Goal: Information Seeking & Learning: Learn about a topic

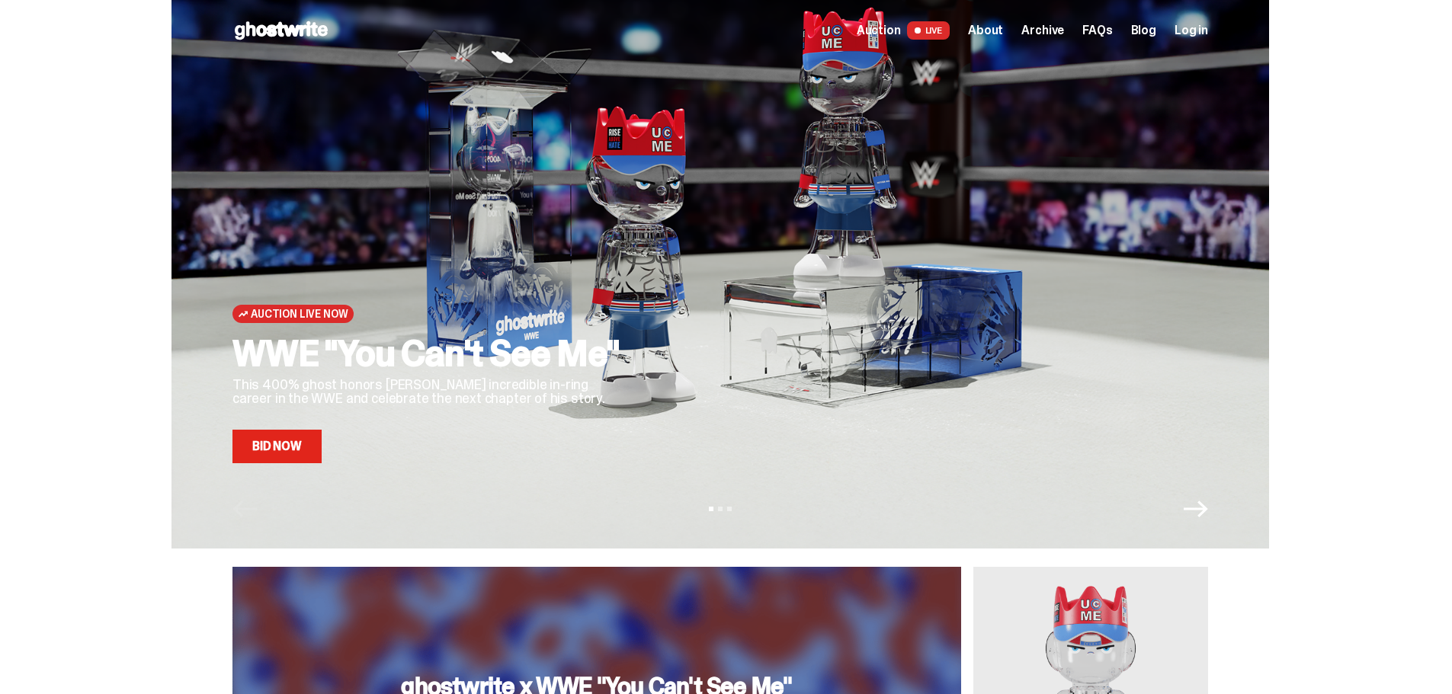
click at [1003, 27] on span "About" at bounding box center [985, 30] width 35 height 12
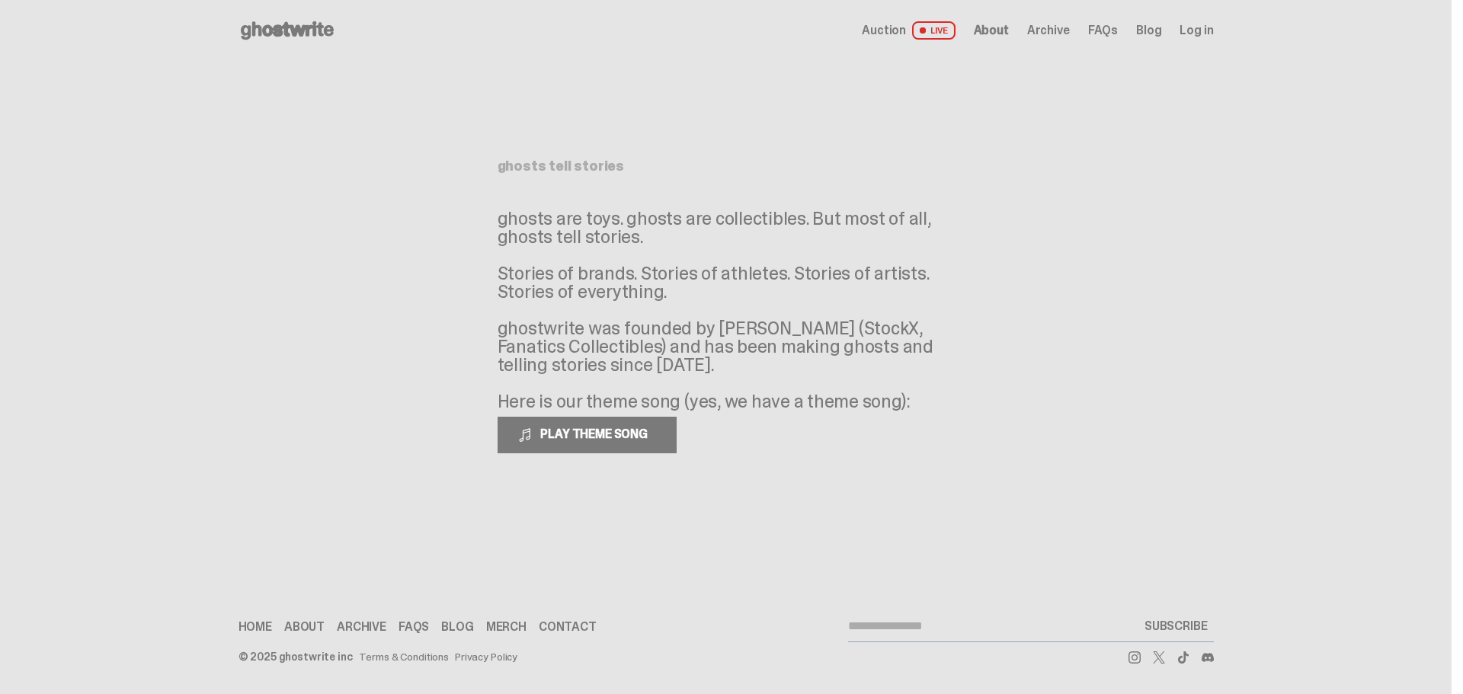
click at [1007, 27] on span "About" at bounding box center [991, 30] width 35 height 12
